Goal: Transaction & Acquisition: Purchase product/service

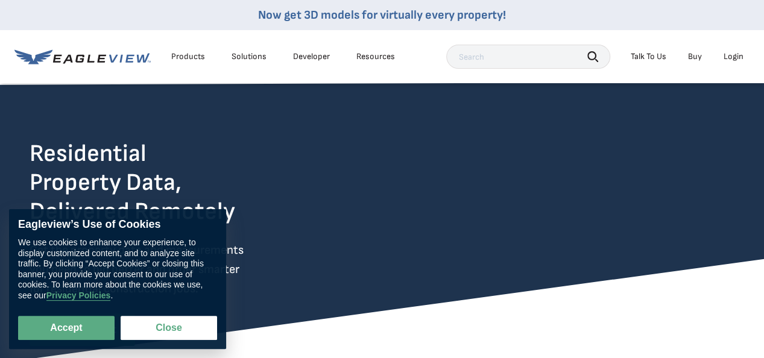
click at [733, 60] on div "Login" at bounding box center [734, 56] width 20 height 11
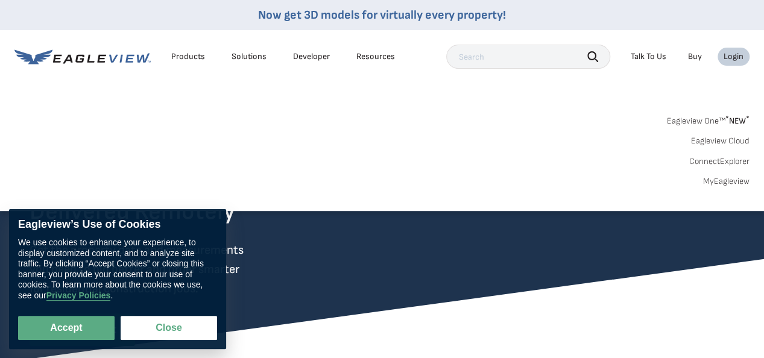
click at [733, 59] on div "Login" at bounding box center [734, 56] width 20 height 11
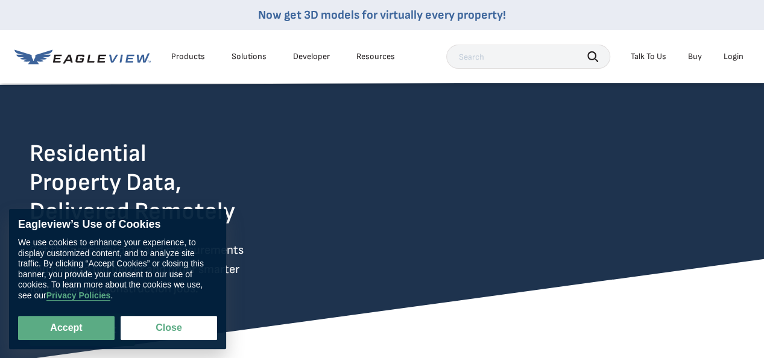
click at [732, 57] on div "Login" at bounding box center [734, 56] width 20 height 11
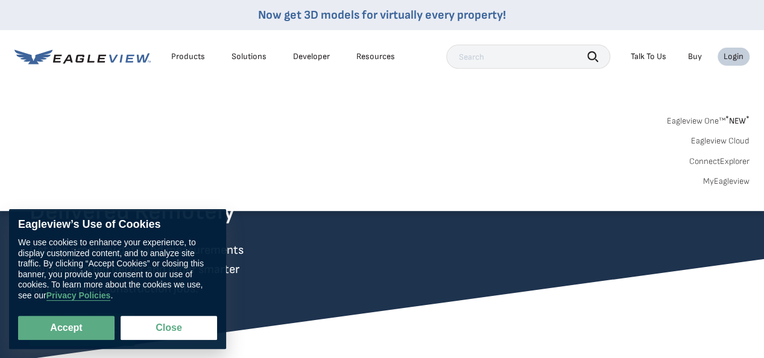
click at [725, 185] on link "MyEagleview" at bounding box center [726, 181] width 46 height 11
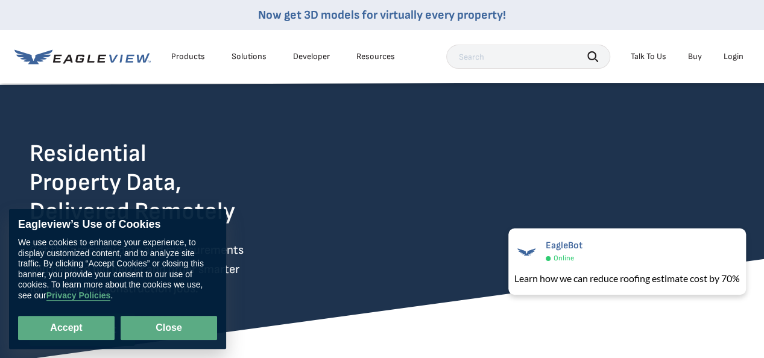
click at [174, 325] on button "Close" at bounding box center [169, 328] width 96 height 24
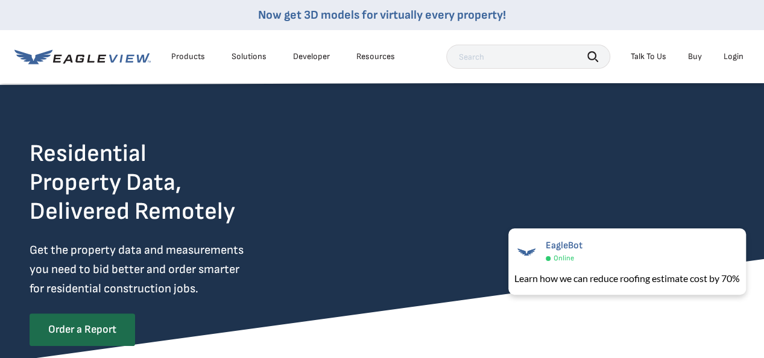
click at [737, 55] on div "Login" at bounding box center [734, 56] width 20 height 11
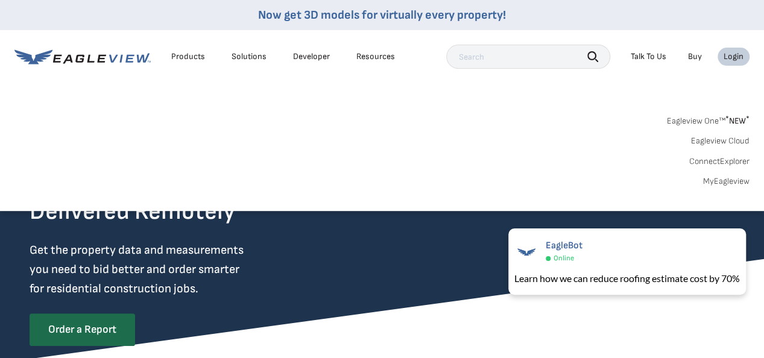
click at [692, 118] on link "Eagleview One™ * NEW *" at bounding box center [708, 119] width 83 height 14
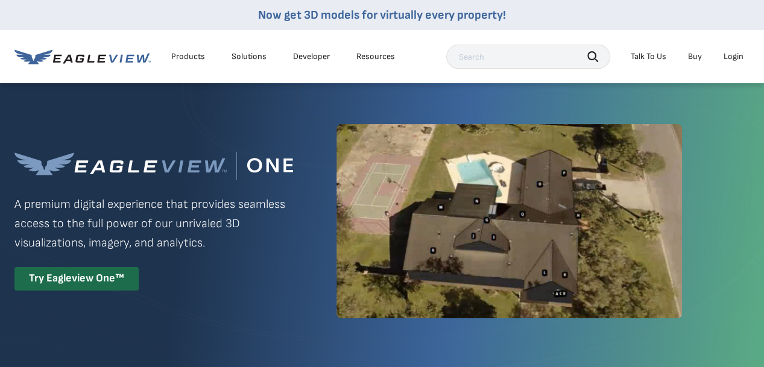
click at [733, 53] on div "Login" at bounding box center [734, 56] width 20 height 11
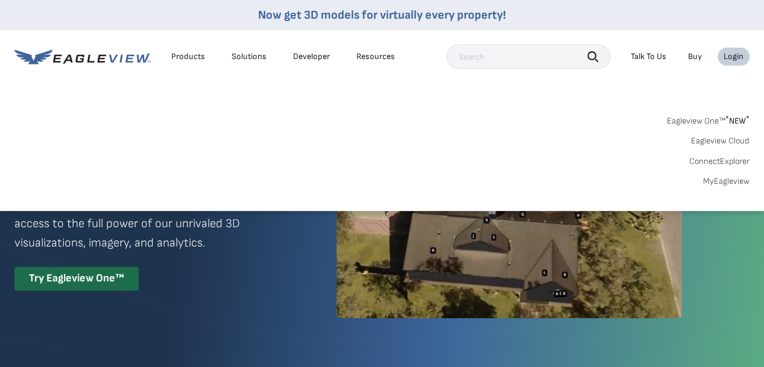
click at [728, 183] on link "MyEagleview" at bounding box center [726, 181] width 46 height 11
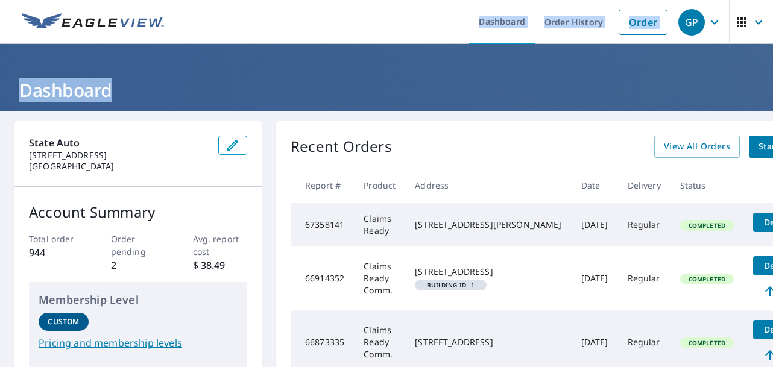
drag, startPoint x: 259, startPoint y: 46, endPoint x: 118, endPoint y: -32, distance: 161.4
click at [118, 0] on html "GP GP Dashboard Order History Order GP Dashboard State Auto [STREET_ADDRESS] Ac…" at bounding box center [386, 183] width 773 height 367
click at [632, 22] on link "Order" at bounding box center [643, 22] width 49 height 25
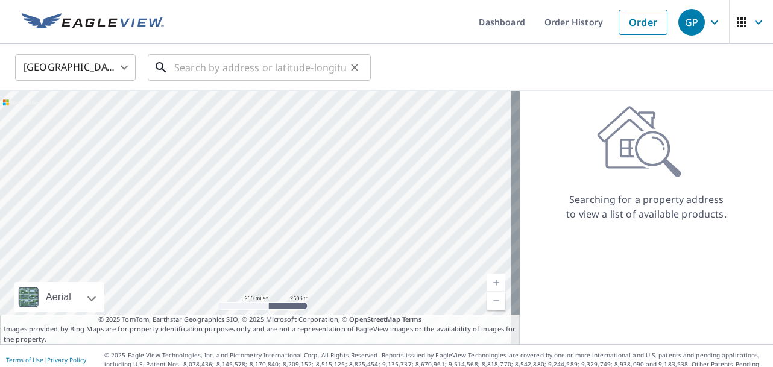
click at [194, 71] on input "text" at bounding box center [260, 68] width 172 height 34
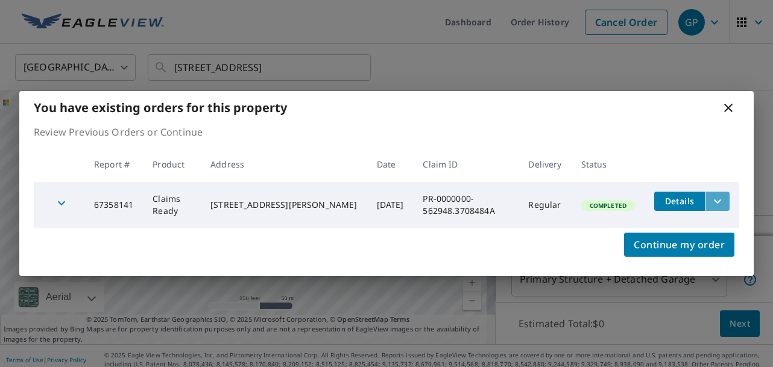
click at [711, 201] on icon "filesDropdownBtn-67358141" at bounding box center [717, 201] width 14 height 14
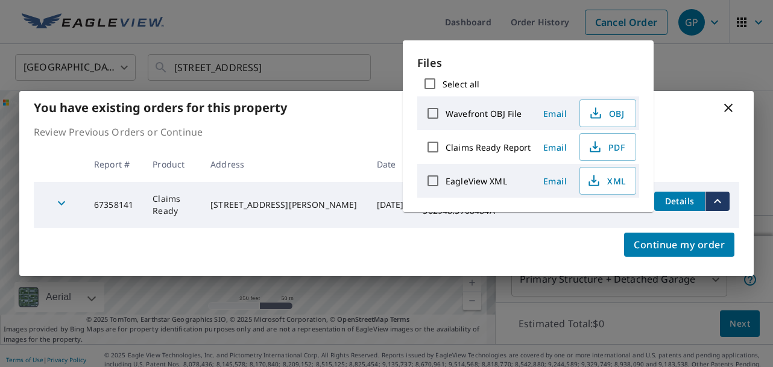
click at [673, 64] on div "You have existing orders for this property Review Previous Orders or Continue R…" at bounding box center [386, 183] width 773 height 367
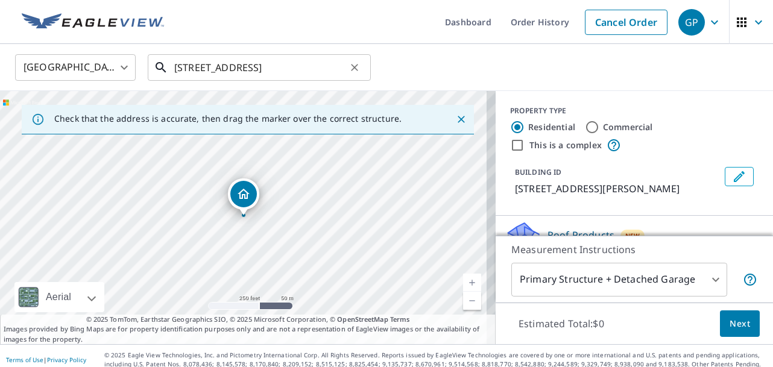
click at [189, 71] on input "[STREET_ADDRESS]" at bounding box center [260, 68] width 172 height 34
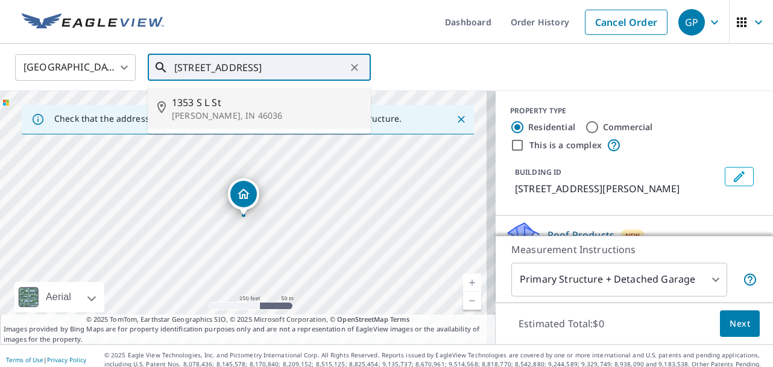
click at [200, 110] on p "[PERSON_NAME], IN 46036" at bounding box center [266, 116] width 189 height 12
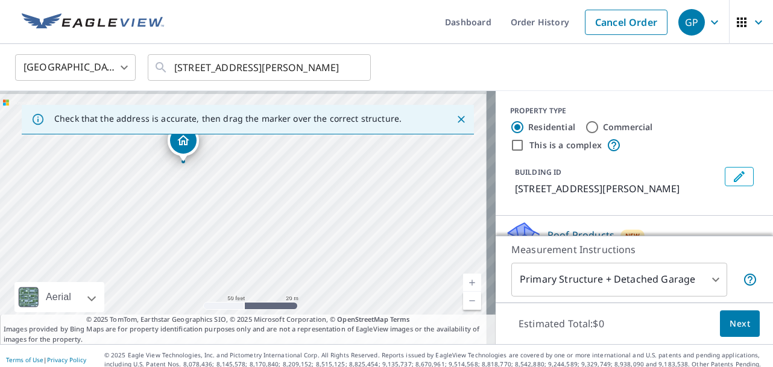
drag, startPoint x: 248, startPoint y: 181, endPoint x: 221, endPoint y: 257, distance: 80.5
click at [221, 257] on div "[STREET_ADDRESS][PERSON_NAME]" at bounding box center [248, 217] width 496 height 253
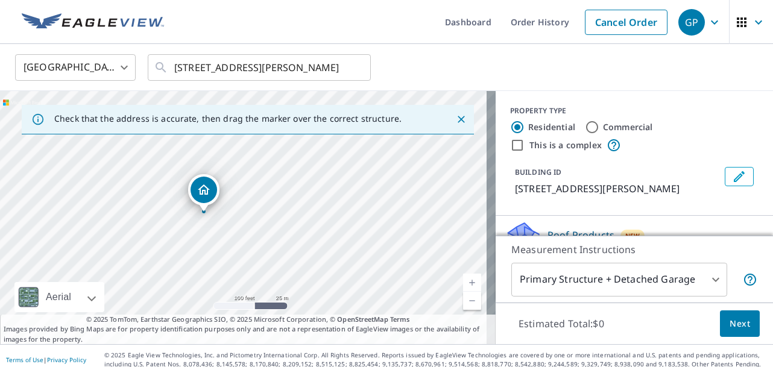
click at [203, 272] on div "[STREET_ADDRESS][PERSON_NAME]" at bounding box center [248, 217] width 496 height 253
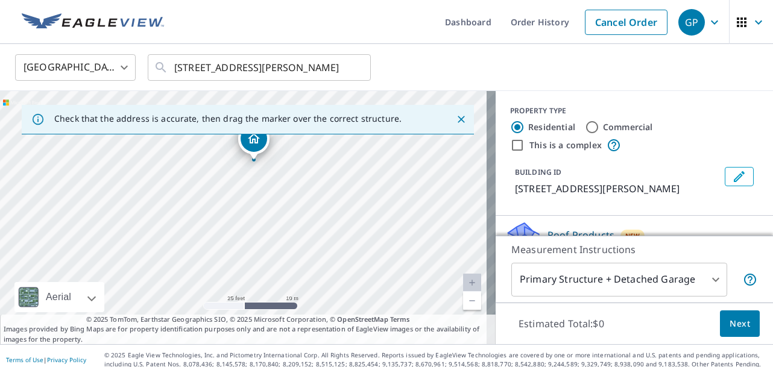
drag, startPoint x: 218, startPoint y: 179, endPoint x: 264, endPoint y: 302, distance: 131.3
click at [264, 302] on div "[STREET_ADDRESS][PERSON_NAME]" at bounding box center [248, 217] width 496 height 253
drag, startPoint x: 315, startPoint y: 212, endPoint x: 220, endPoint y: 218, distance: 94.9
click at [220, 218] on div "[STREET_ADDRESS][PERSON_NAME]" at bounding box center [248, 217] width 496 height 253
click at [291, 231] on div "[STREET_ADDRESS][PERSON_NAME]" at bounding box center [248, 217] width 496 height 253
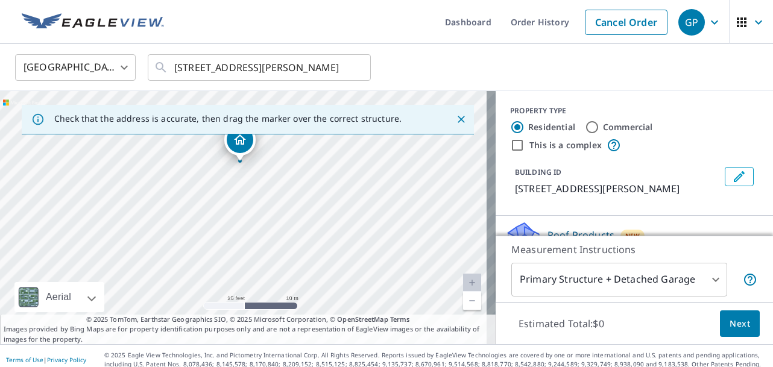
drag, startPoint x: 292, startPoint y: 255, endPoint x: 288, endPoint y: 200, distance: 55.6
click at [288, 200] on div "[STREET_ADDRESS][PERSON_NAME]" at bounding box center [248, 217] width 496 height 253
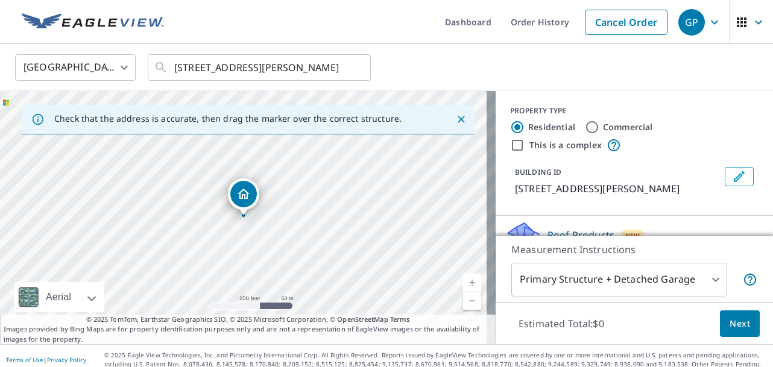
drag, startPoint x: 240, startPoint y: 283, endPoint x: 210, endPoint y: 257, distance: 39.4
click at [210, 257] on div "[STREET_ADDRESS][PERSON_NAME]" at bounding box center [248, 217] width 496 height 253
drag, startPoint x: 263, startPoint y: 202, endPoint x: 521, endPoint y: 292, distance: 272.9
click at [521, 292] on div "Check that the address is accurate, then drag the marker over the correct struc…" at bounding box center [386, 217] width 773 height 253
click at [391, 291] on div "[STREET_ADDRESS][PERSON_NAME]" at bounding box center [248, 217] width 496 height 253
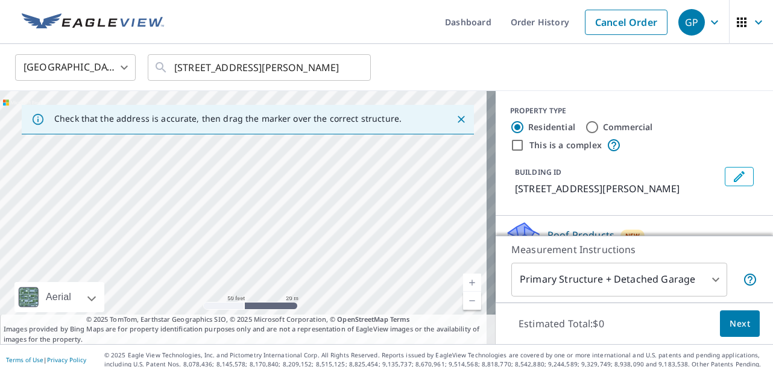
drag, startPoint x: 194, startPoint y: 219, endPoint x: 318, endPoint y: 249, distance: 127.7
click at [318, 249] on div "[STREET_ADDRESS][PERSON_NAME]" at bounding box center [248, 217] width 496 height 253
drag, startPoint x: 209, startPoint y: 228, endPoint x: 194, endPoint y: 230, distance: 14.6
click at [194, 230] on div "[STREET_ADDRESS][PERSON_NAME]" at bounding box center [248, 217] width 496 height 253
drag, startPoint x: 287, startPoint y: 235, endPoint x: 162, endPoint y: 236, distance: 124.8
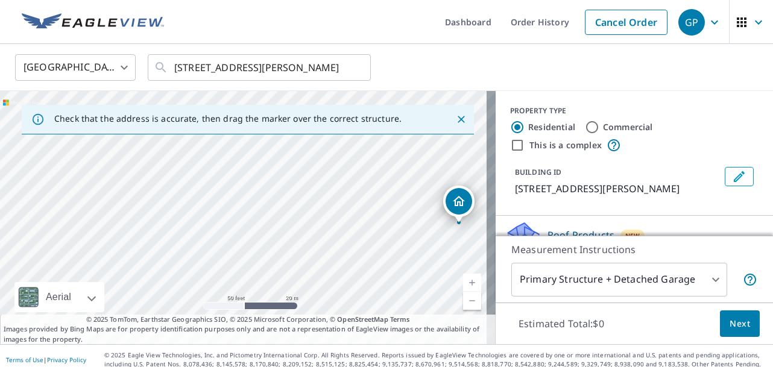
click at [162, 236] on div "[STREET_ADDRESS][PERSON_NAME]" at bounding box center [248, 217] width 496 height 253
drag, startPoint x: 289, startPoint y: 226, endPoint x: 182, endPoint y: 249, distance: 109.7
click at [182, 249] on div "[STREET_ADDRESS][PERSON_NAME]" at bounding box center [248, 217] width 496 height 253
drag, startPoint x: 292, startPoint y: 244, endPoint x: 280, endPoint y: 157, distance: 87.7
click at [280, 157] on div "[STREET_ADDRESS][PERSON_NAME]" at bounding box center [248, 217] width 496 height 253
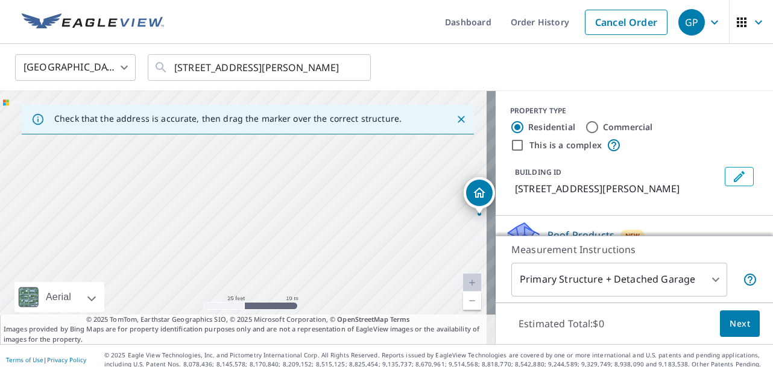
click at [222, 224] on div "[STREET_ADDRESS][PERSON_NAME]" at bounding box center [248, 217] width 496 height 253
drag, startPoint x: 236, startPoint y: 246, endPoint x: 243, endPoint y: 222, distance: 25.0
click at [243, 222] on div "[STREET_ADDRESS][PERSON_NAME]" at bounding box center [248, 217] width 496 height 253
click at [182, 211] on div "[STREET_ADDRESS][PERSON_NAME]" at bounding box center [248, 217] width 496 height 253
drag, startPoint x: 197, startPoint y: 248, endPoint x: 281, endPoint y: 238, distance: 85.0
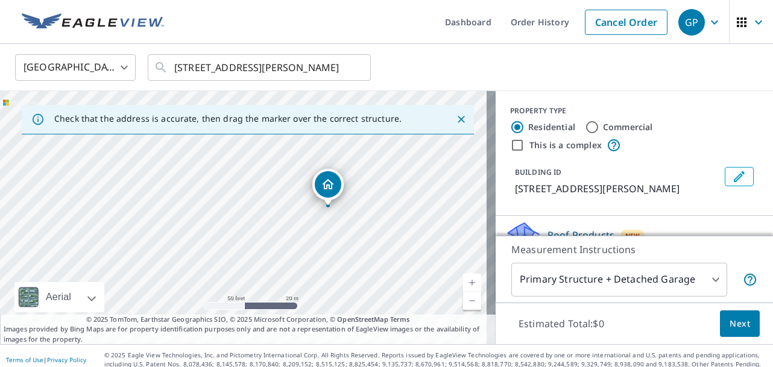
click at [281, 238] on div "[STREET_ADDRESS][PERSON_NAME]" at bounding box center [248, 217] width 496 height 253
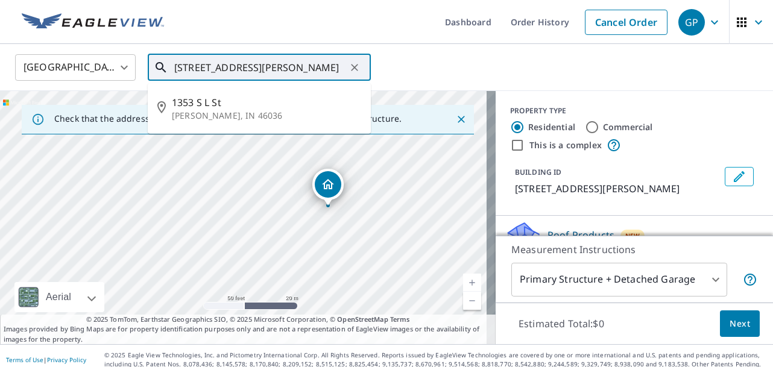
drag, startPoint x: 184, startPoint y: 68, endPoint x: 196, endPoint y: 68, distance: 11.5
click at [196, 68] on input "[STREET_ADDRESS][PERSON_NAME]" at bounding box center [260, 68] width 172 height 34
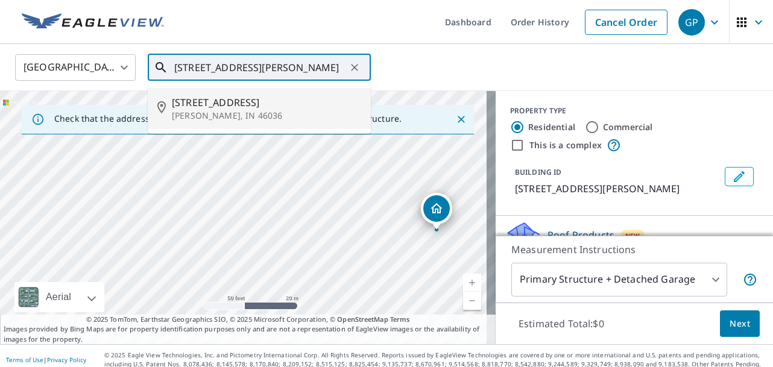
drag, startPoint x: 94, startPoint y: 173, endPoint x: 287, endPoint y: 188, distance: 193.5
click at [287, 188] on div "[STREET_ADDRESS][PERSON_NAME]" at bounding box center [248, 217] width 496 height 253
drag, startPoint x: 104, startPoint y: 179, endPoint x: 129, endPoint y: 174, distance: 25.8
click at [129, 174] on div "[STREET_ADDRESS][PERSON_NAME]" at bounding box center [248, 217] width 496 height 253
drag, startPoint x: 327, startPoint y: 228, endPoint x: 230, endPoint y: 219, distance: 98.1
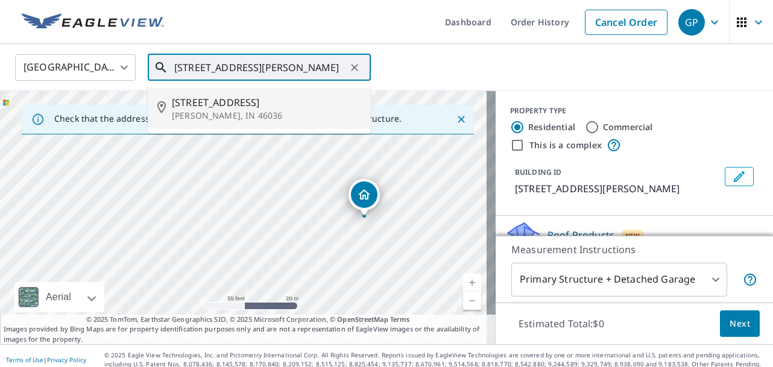
click at [230, 219] on div "[STREET_ADDRESS][PERSON_NAME]" at bounding box center [248, 217] width 496 height 253
drag, startPoint x: 321, startPoint y: 265, endPoint x: 333, endPoint y: 273, distance: 14.7
click at [333, 273] on div "[STREET_ADDRESS][PERSON_NAME]" at bounding box center [248, 217] width 496 height 253
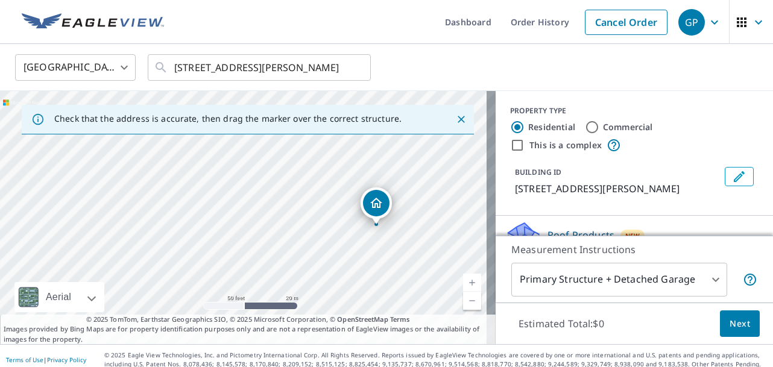
click at [705, 112] on div "PROPERTY TYPE" at bounding box center [634, 111] width 248 height 11
click at [317, 66] on input "[STREET_ADDRESS][PERSON_NAME]" at bounding box center [260, 68] width 172 height 34
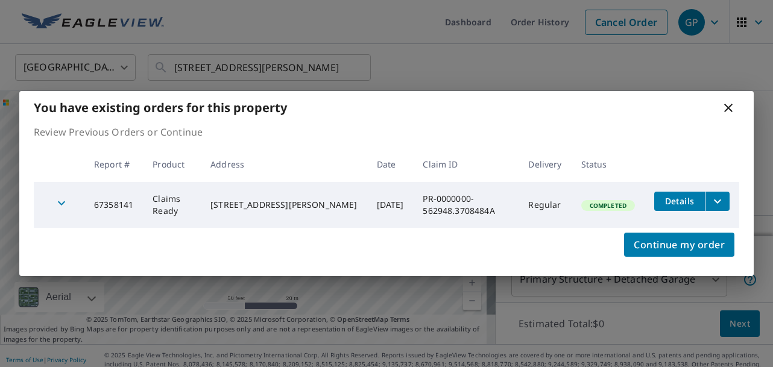
click at [726, 107] on icon at bounding box center [728, 108] width 14 height 14
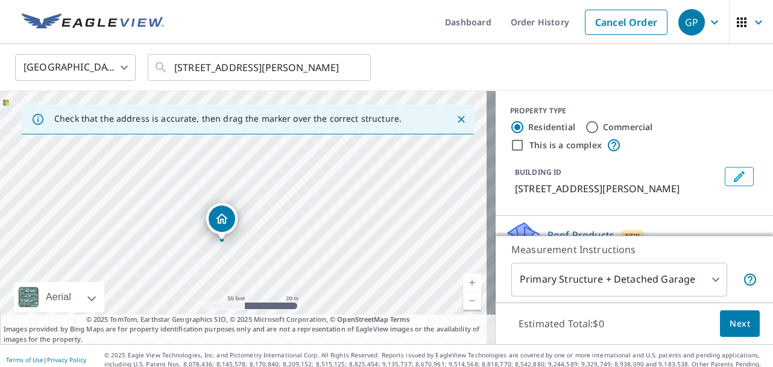
drag, startPoint x: 245, startPoint y: 196, endPoint x: 223, endPoint y: 221, distance: 32.9
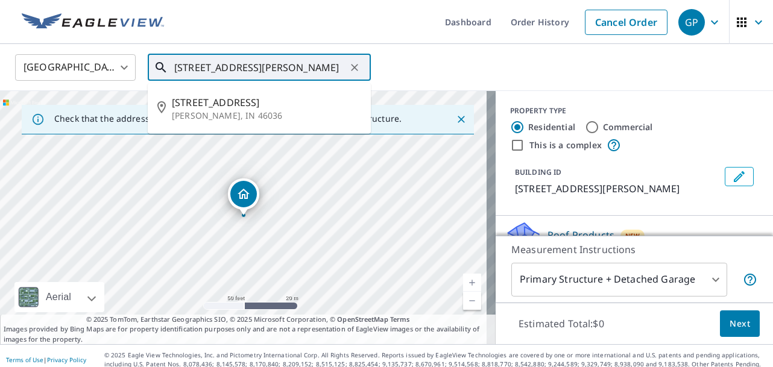
click at [211, 66] on input "[STREET_ADDRESS][PERSON_NAME]" at bounding box center [260, 68] width 172 height 34
click at [205, 67] on input "[STREET_ADDRESS][PERSON_NAME]" at bounding box center [260, 68] width 172 height 34
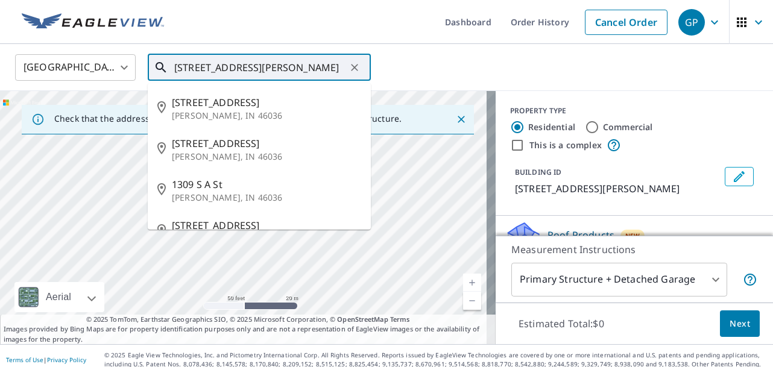
click at [204, 71] on input "[STREET_ADDRESS][PERSON_NAME]" at bounding box center [260, 68] width 172 height 34
click at [318, 65] on input "[STREET_ADDRESS][PERSON_NAME]" at bounding box center [260, 68] width 172 height 34
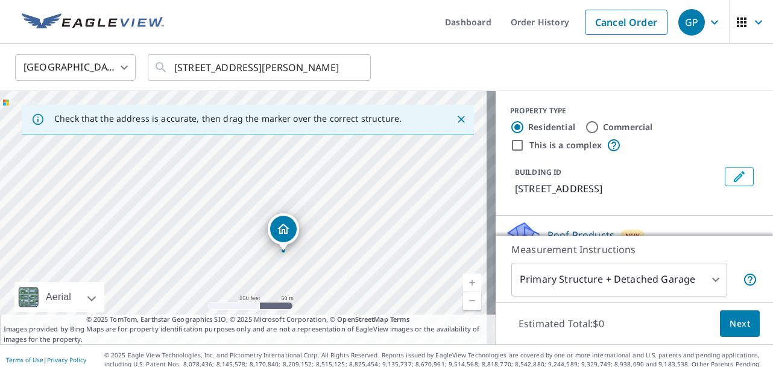
drag, startPoint x: 336, startPoint y: 186, endPoint x: 336, endPoint y: 251, distance: 65.1
click at [336, 251] on div "[STREET_ADDRESS][PERSON_NAME]" at bounding box center [248, 217] width 496 height 253
drag, startPoint x: 260, startPoint y: 174, endPoint x: 307, endPoint y: 260, distance: 97.7
click at [307, 260] on div "[STREET_ADDRESS][PERSON_NAME]" at bounding box center [248, 217] width 496 height 253
drag, startPoint x: 266, startPoint y: 193, endPoint x: 318, endPoint y: 273, distance: 95.5
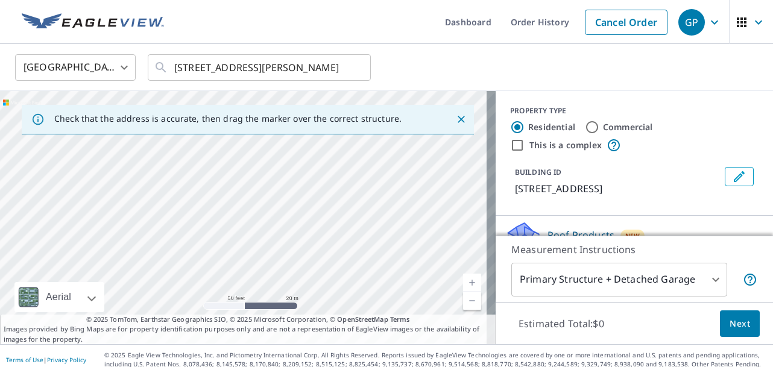
click at [318, 273] on div "[STREET_ADDRESS][PERSON_NAME]" at bounding box center [248, 217] width 496 height 253
drag, startPoint x: 329, startPoint y: 264, endPoint x: 333, endPoint y: 185, distance: 79.1
click at [333, 185] on div "[STREET_ADDRESS][PERSON_NAME]" at bounding box center [248, 217] width 496 height 253
drag, startPoint x: 317, startPoint y: 245, endPoint x: 338, endPoint y: 214, distance: 37.8
click at [338, 214] on div "[STREET_ADDRESS][PERSON_NAME]" at bounding box center [248, 217] width 496 height 253
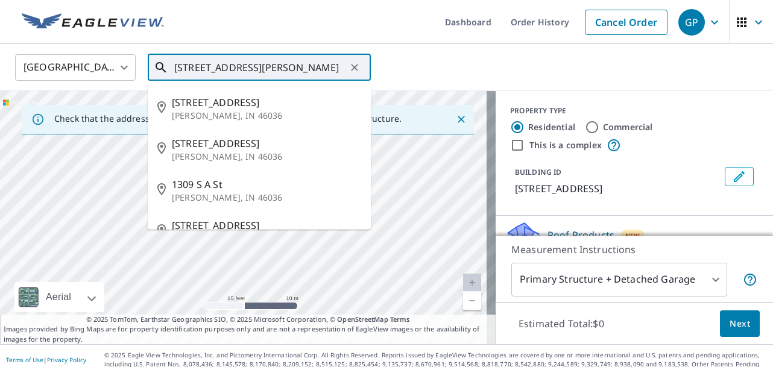
drag, startPoint x: 198, startPoint y: 65, endPoint x: 234, endPoint y: 66, distance: 36.2
click at [234, 66] on input "[STREET_ADDRESS][PERSON_NAME]" at bounding box center [260, 68] width 172 height 34
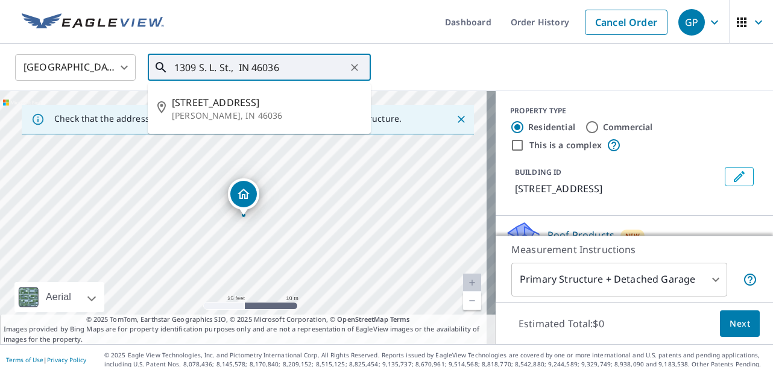
type input "1309 S. L. St., IN 46036"
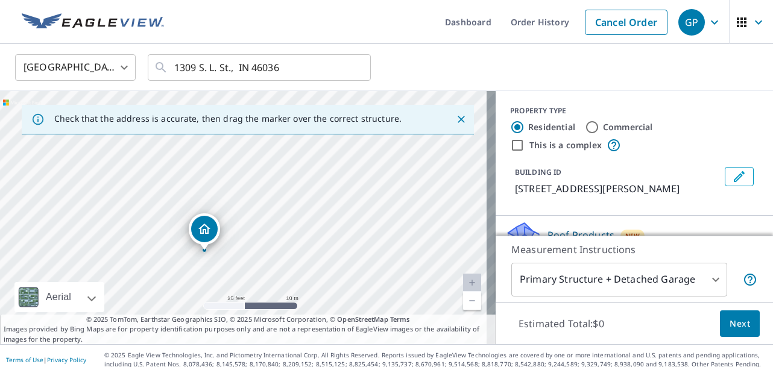
drag, startPoint x: 245, startPoint y: 198, endPoint x: 206, endPoint y: 233, distance: 52.5
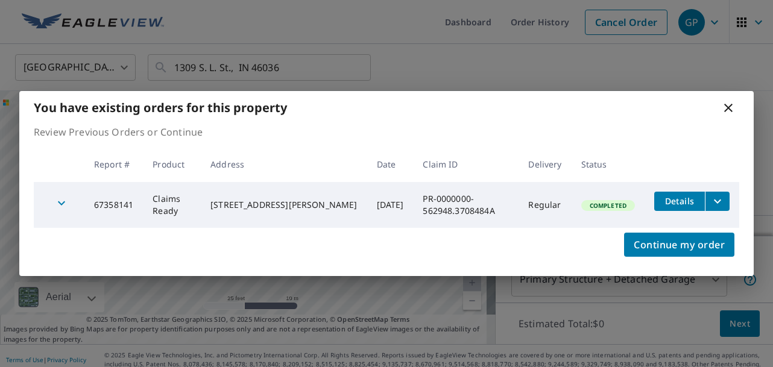
click at [726, 109] on icon at bounding box center [728, 108] width 8 height 8
